Goal: Information Seeking & Learning: Learn about a topic

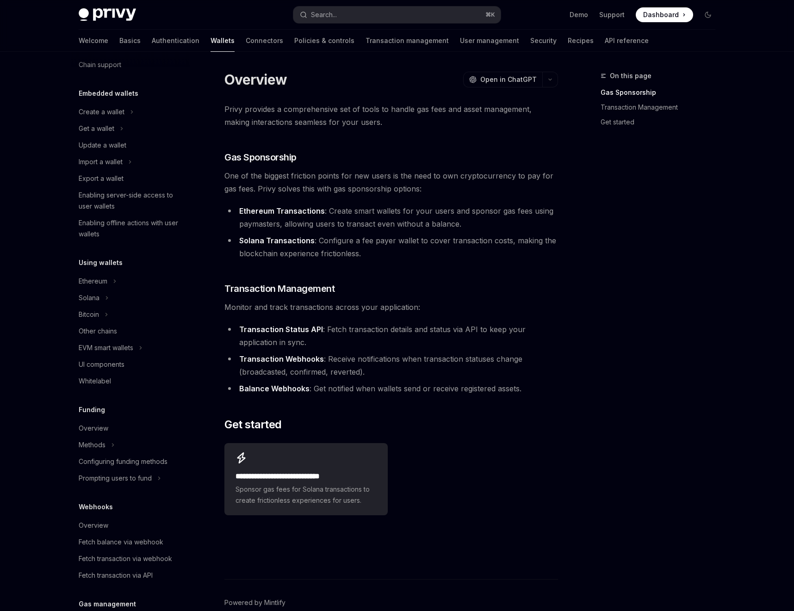
scroll to position [32, 0]
click at [114, 347] on div "EVM smart wallets" at bounding box center [106, 346] width 55 height 11
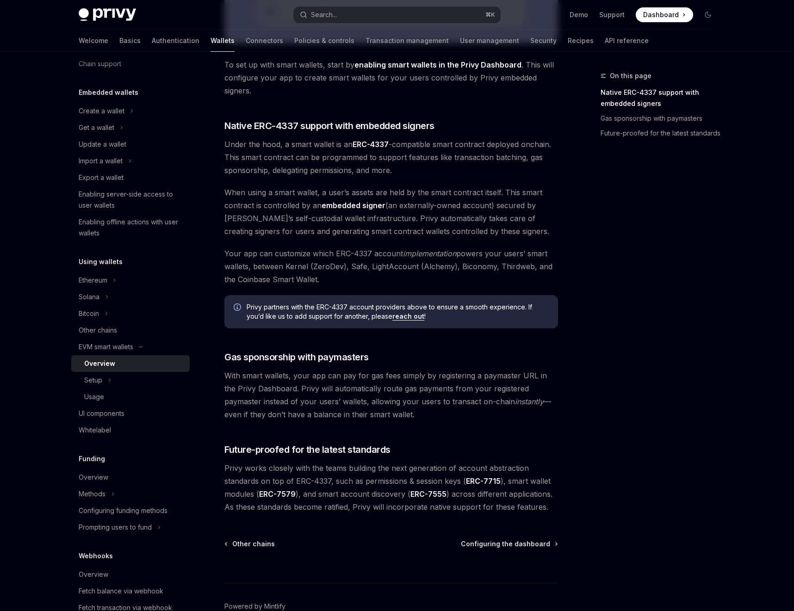
scroll to position [458, 0]
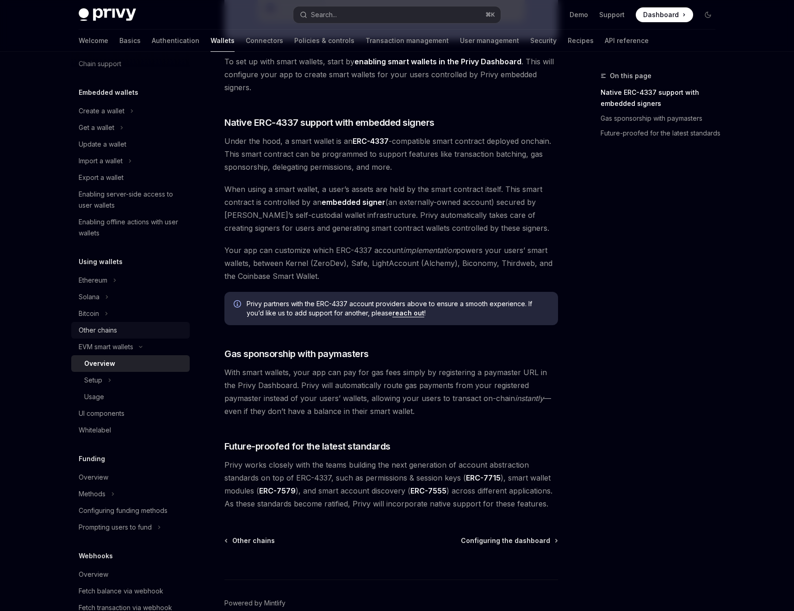
click at [101, 335] on div "Other chains" at bounding box center [98, 330] width 38 height 11
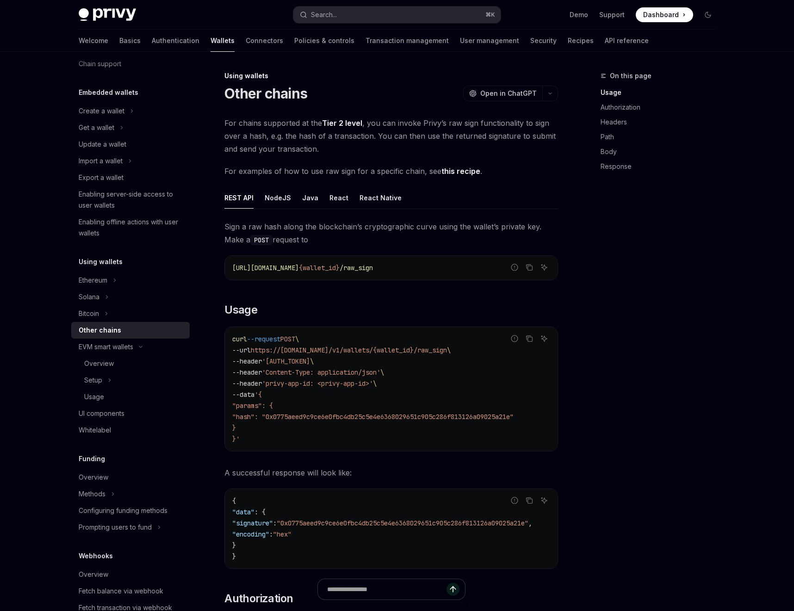
click at [348, 124] on link "Tier 2 level" at bounding box center [342, 123] width 40 height 10
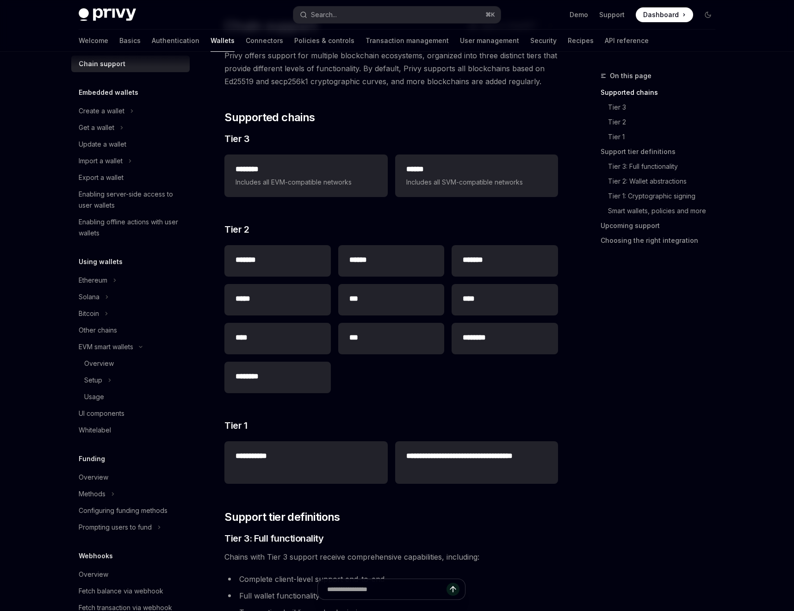
scroll to position [72, 0]
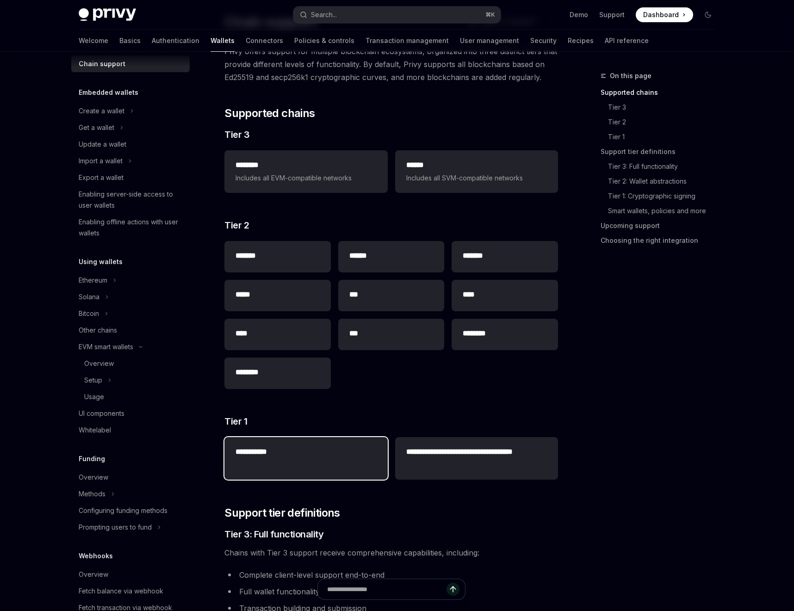
click at [330, 465] on div "**********" at bounding box center [305, 452] width 163 height 31
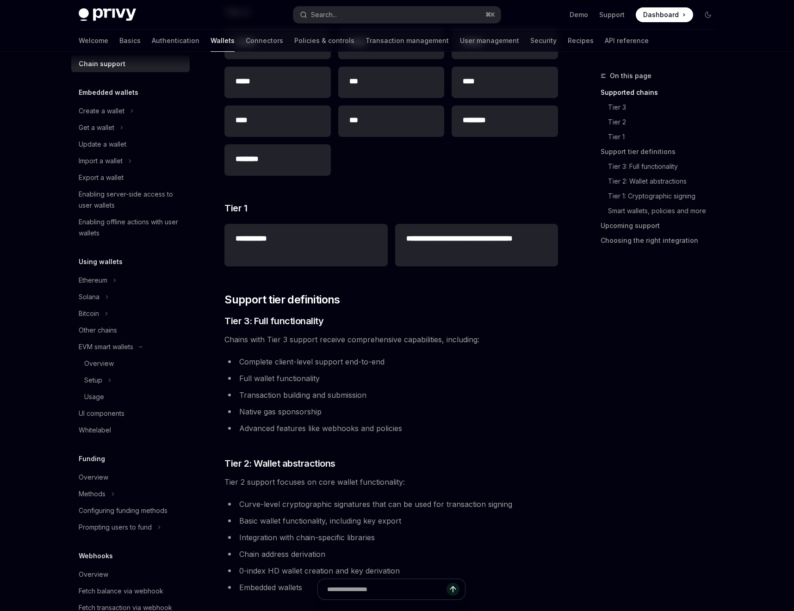
scroll to position [23, 0]
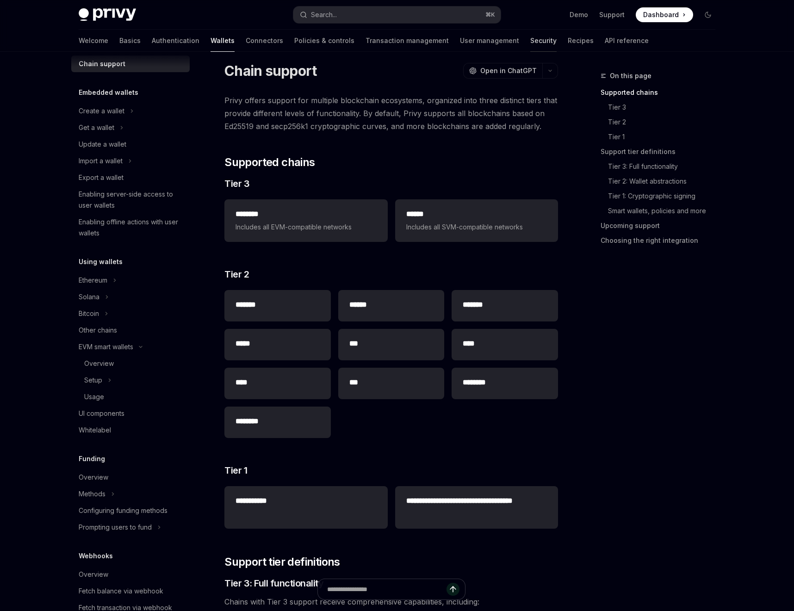
click at [530, 41] on link "Security" at bounding box center [543, 41] width 26 height 22
type textarea "*"
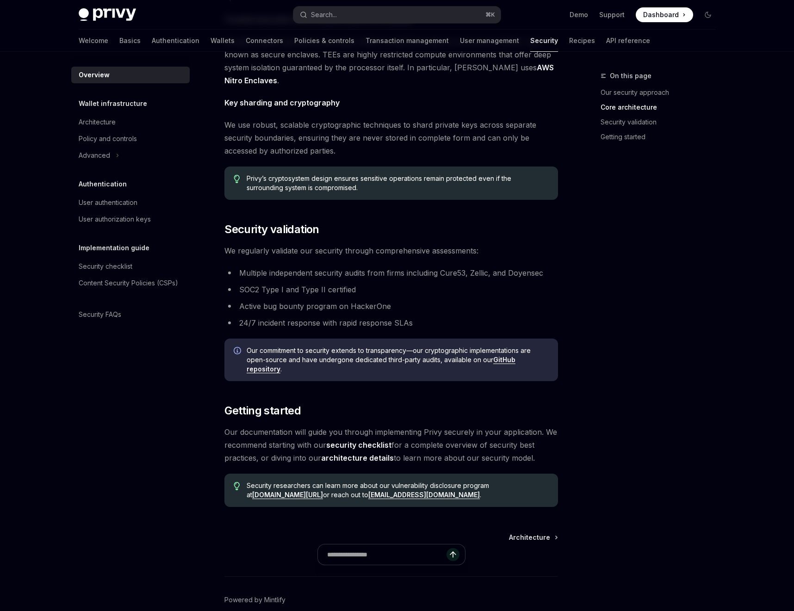
scroll to position [466, 0]
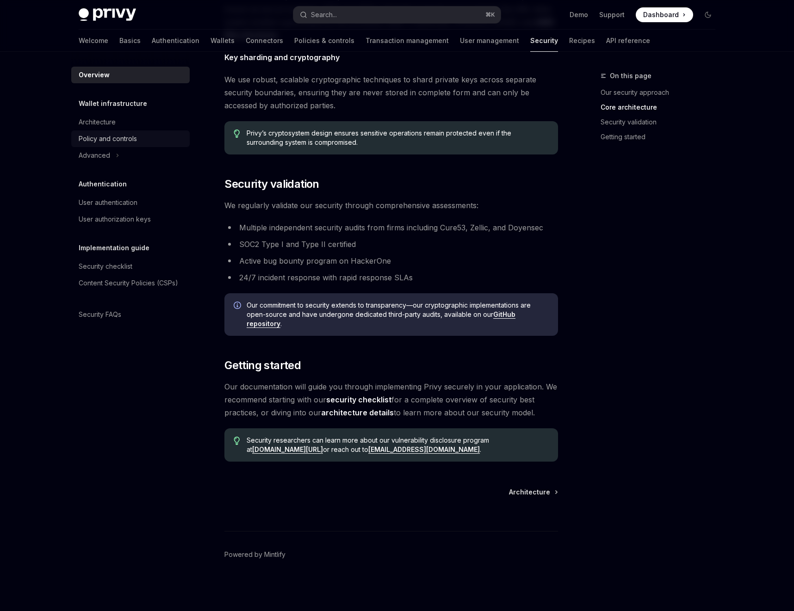
click at [135, 140] on div "Policy and controls" at bounding box center [108, 138] width 58 height 11
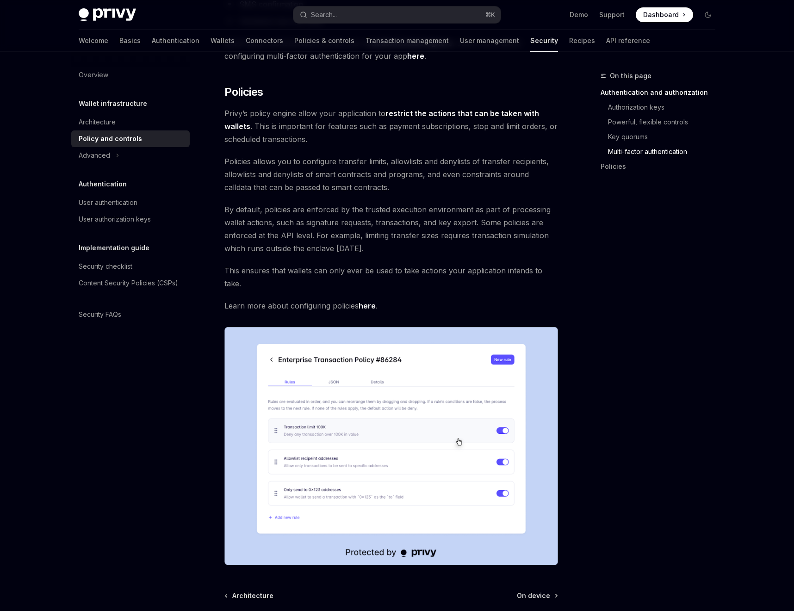
scroll to position [922, 0]
click at [246, 40] on link "Connectors" at bounding box center [264, 41] width 37 height 22
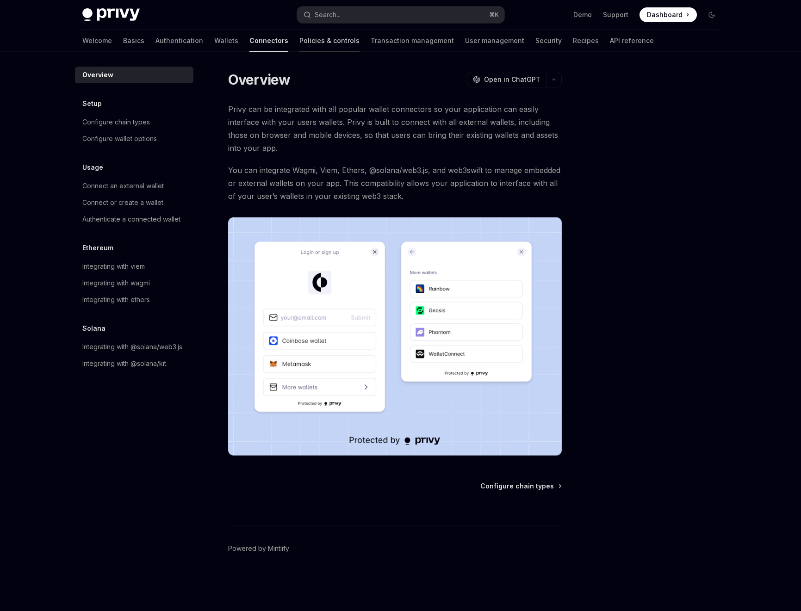
click at [299, 38] on link "Policies & controls" at bounding box center [329, 41] width 60 height 22
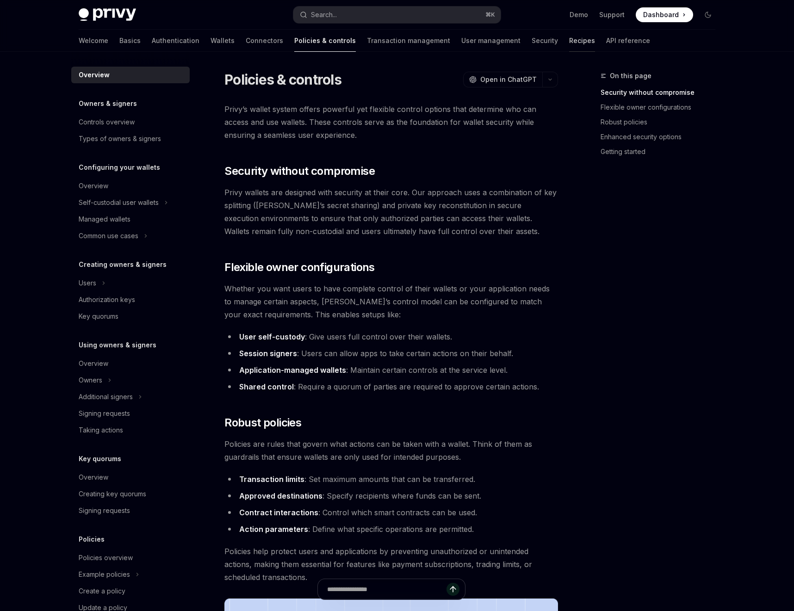
click at [569, 37] on link "Recipes" at bounding box center [582, 41] width 26 height 22
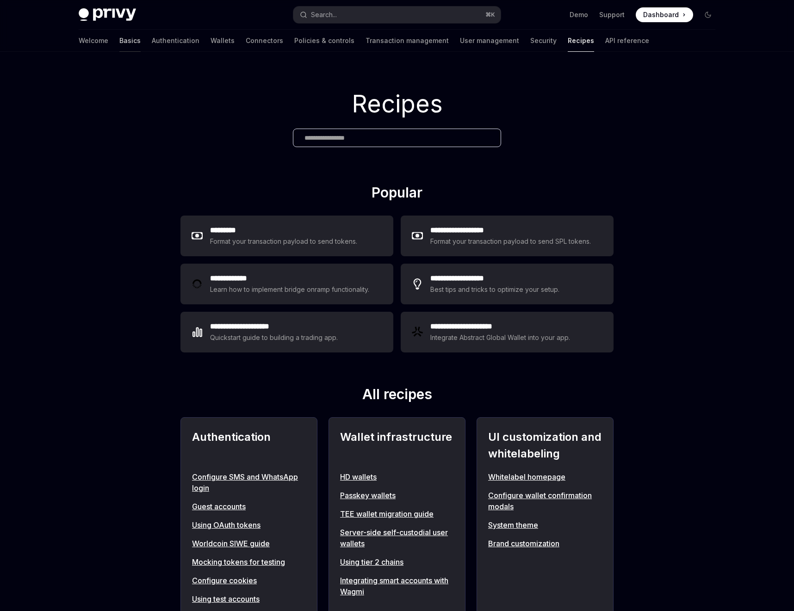
click at [119, 44] on link "Basics" at bounding box center [129, 41] width 21 height 22
type textarea "*"
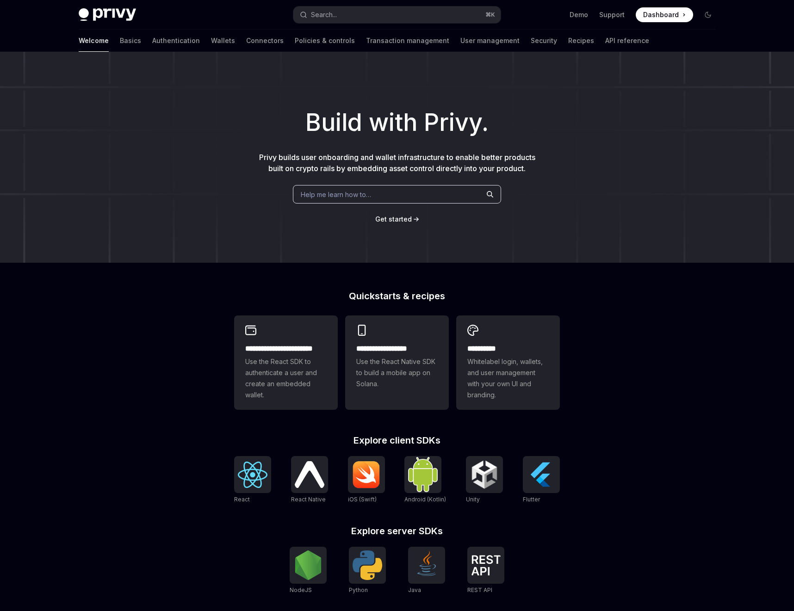
click at [357, 195] on span "Help me learn how to…" at bounding box center [336, 195] width 70 height 10
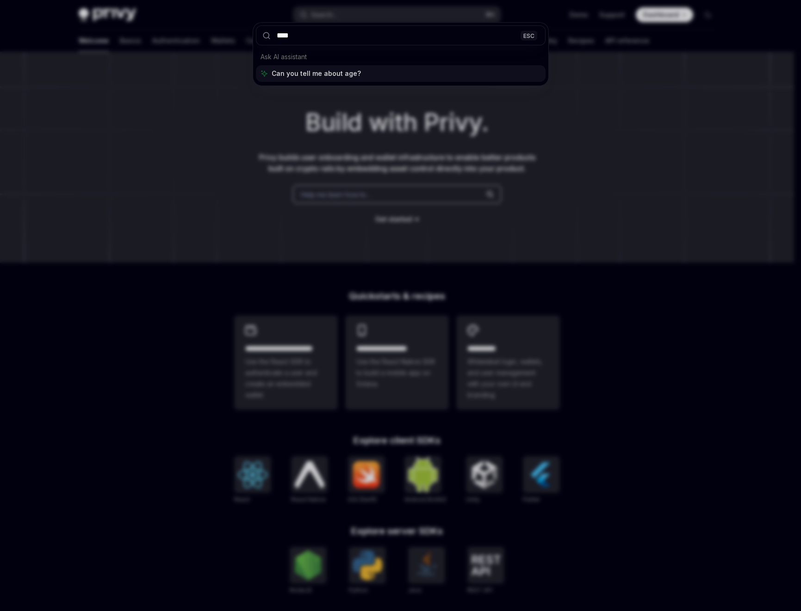
type input "*****"
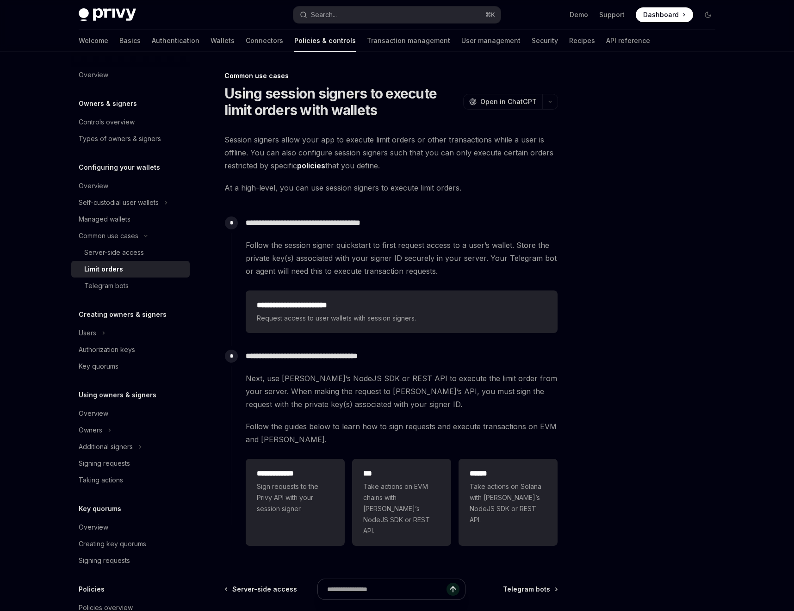
type textarea "*"
